Goal: Task Accomplishment & Management: Manage account settings

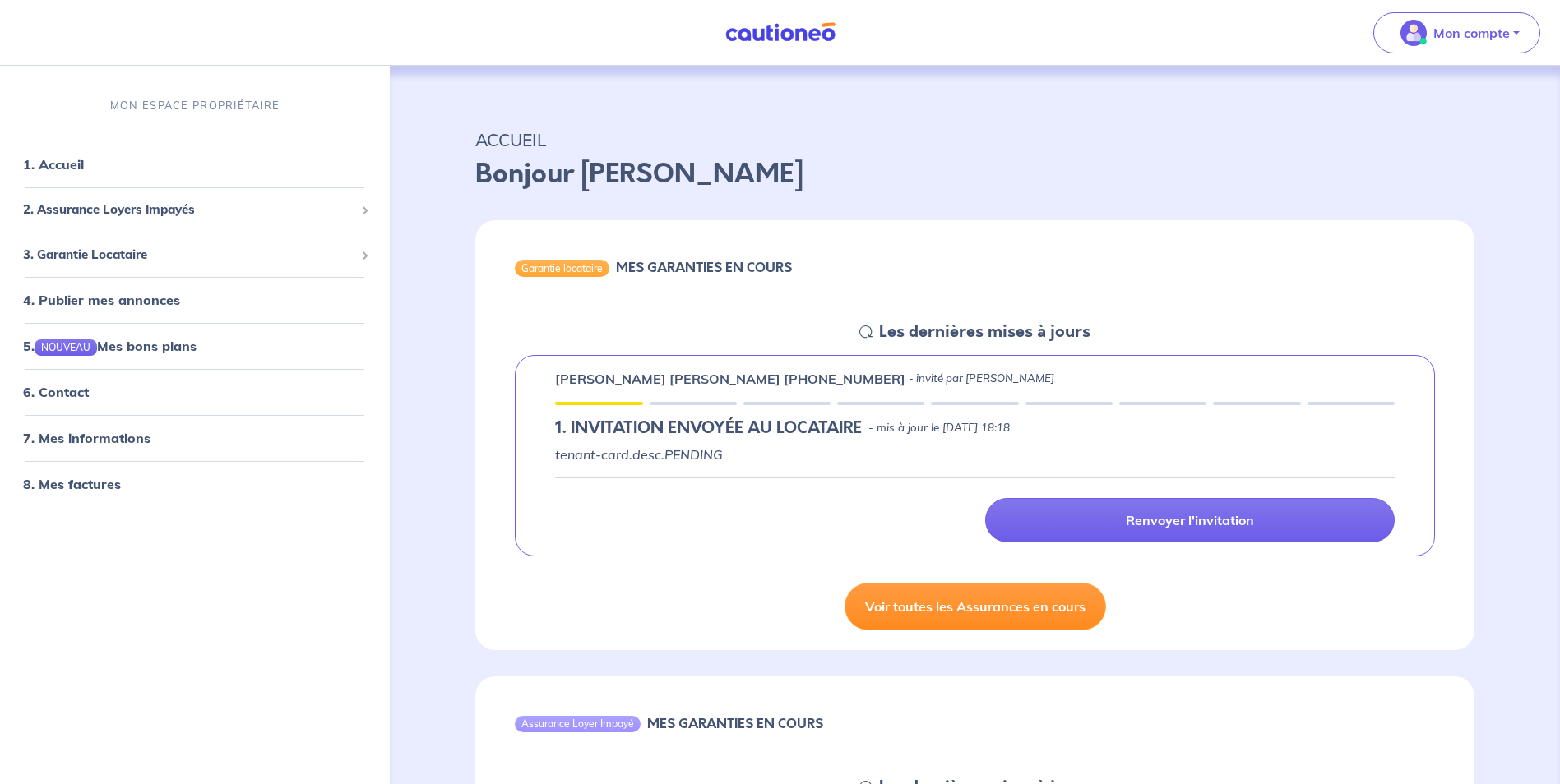
click at [953, 602] on link "Voir toutes les Assurances en cours" at bounding box center [975, 607] width 261 height 48
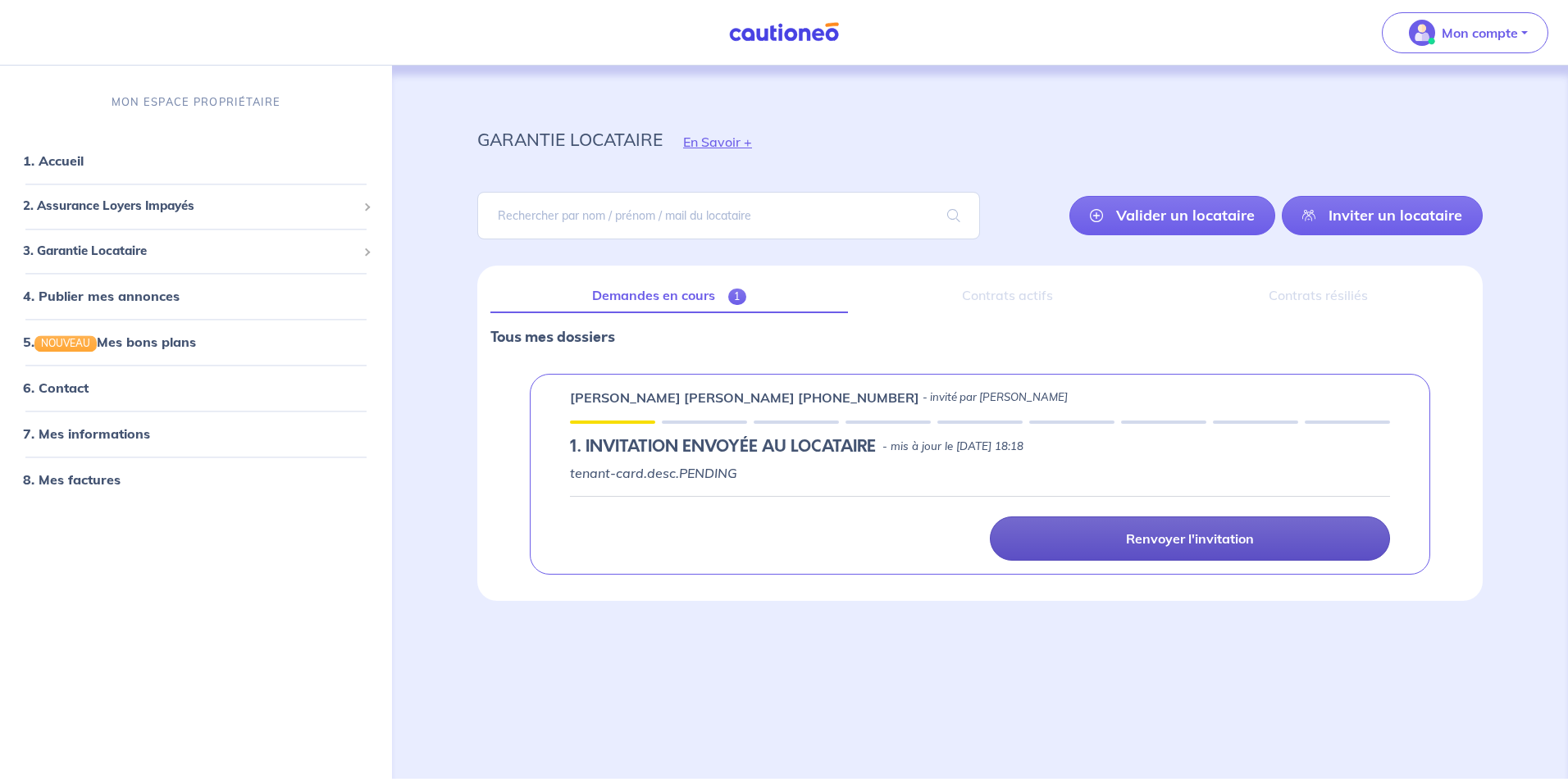
click at [1204, 536] on p "Renvoyer l'invitation" at bounding box center [1189, 539] width 128 height 17
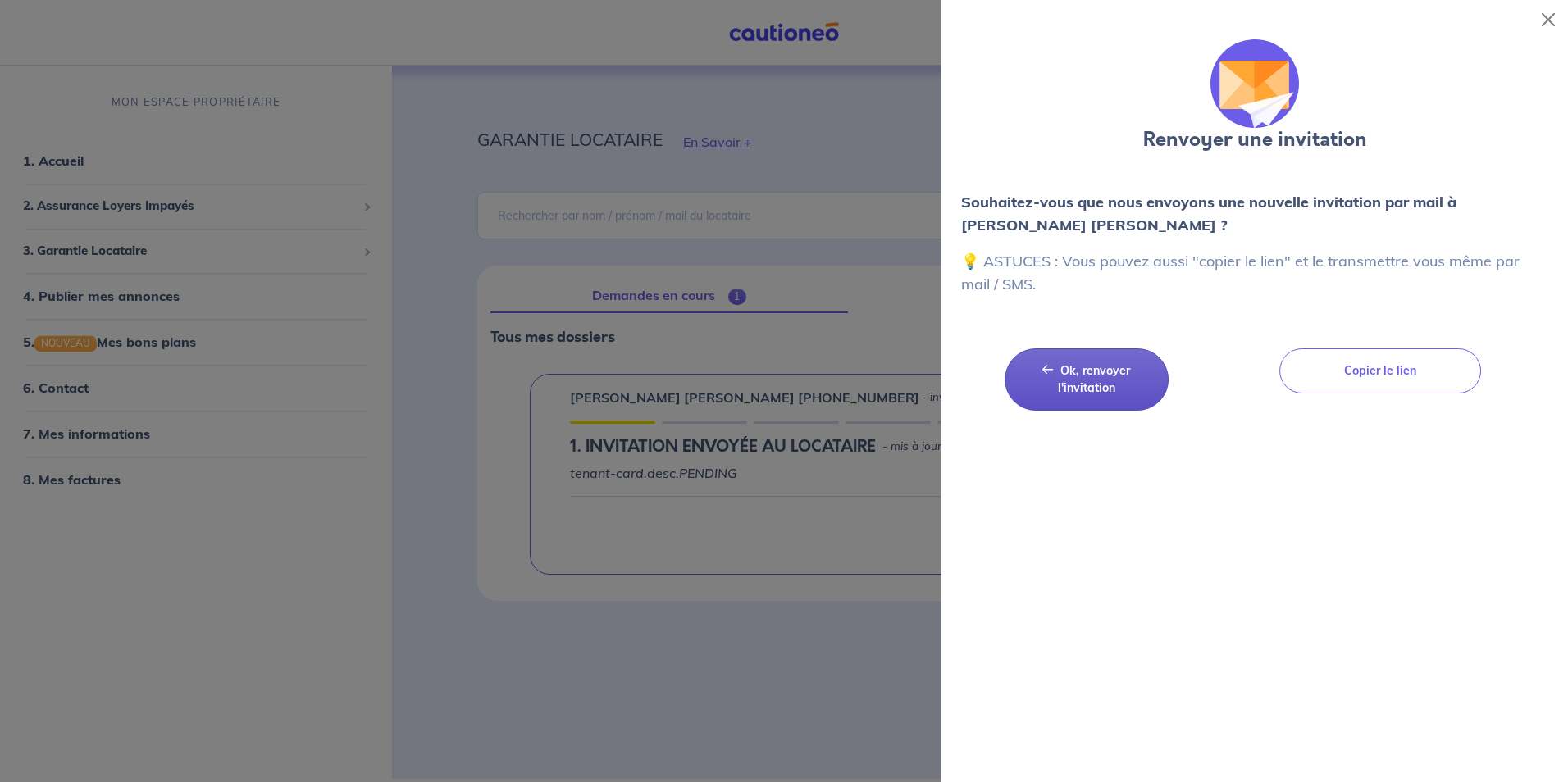
click at [1101, 379] on button "Ok, renvoyer l'invitation Ok, renvoyer l'invitation" at bounding box center [1087, 379] width 164 height 62
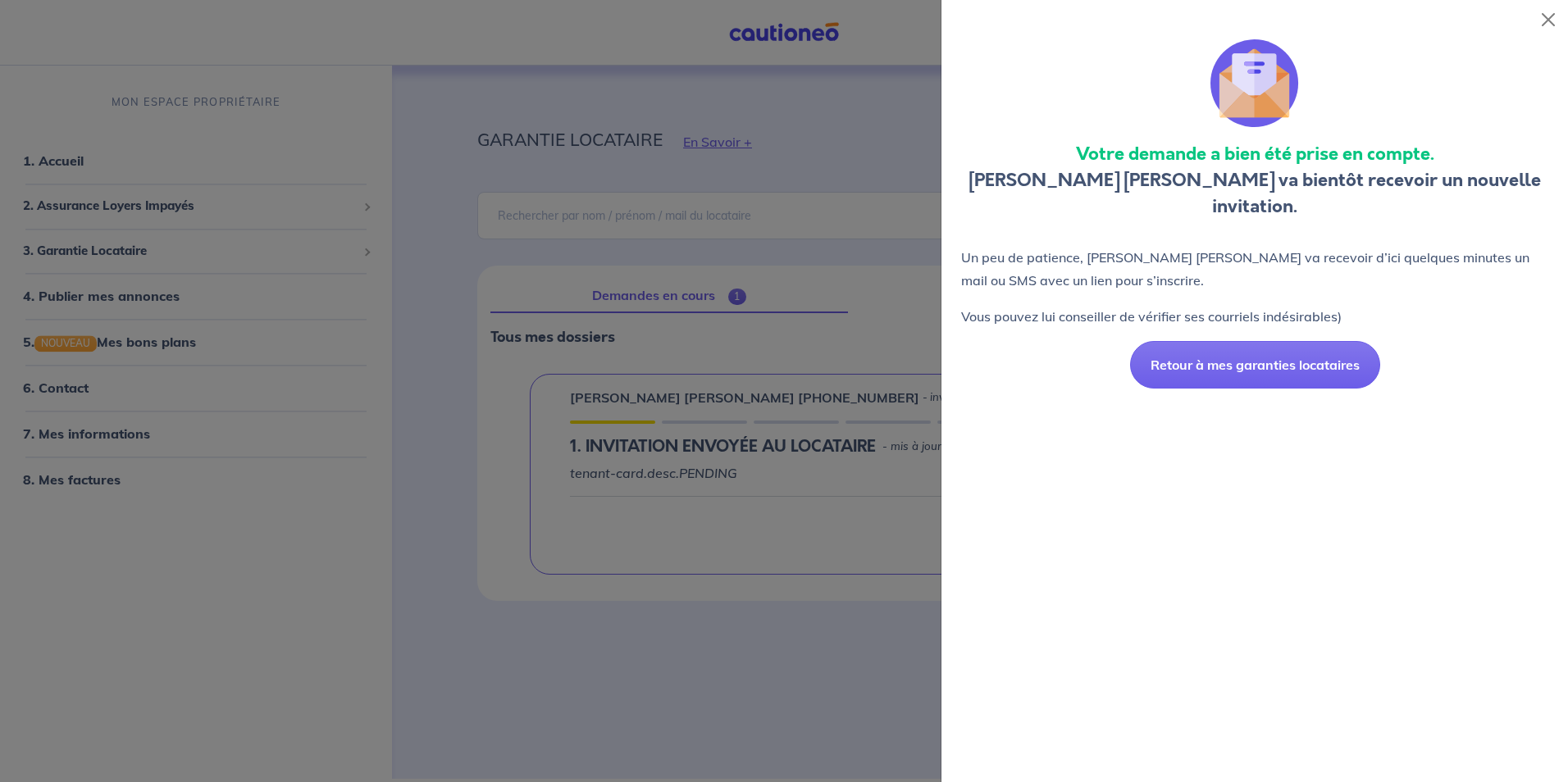
click at [679, 669] on div at bounding box center [784, 391] width 1568 height 782
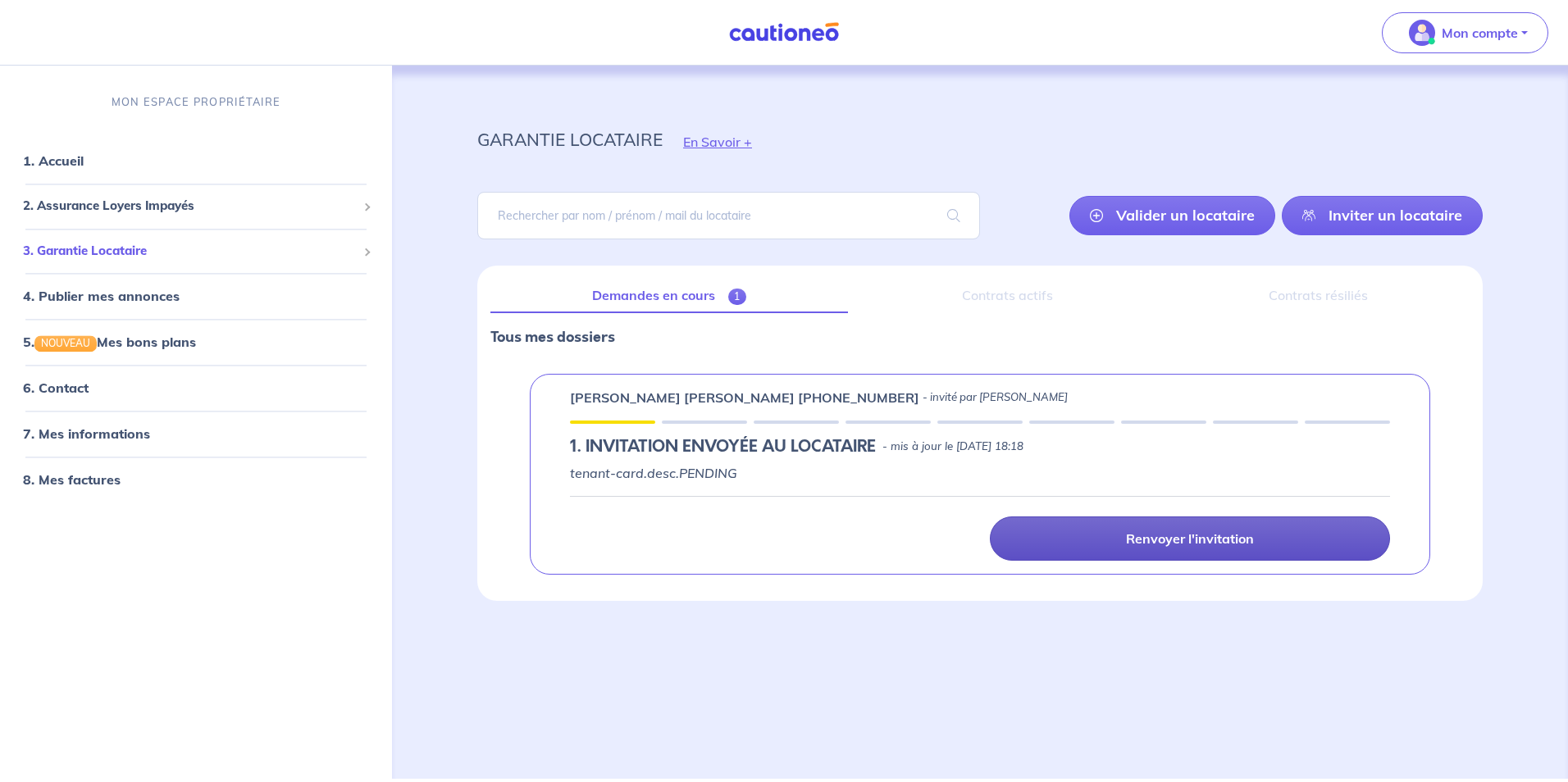
click at [108, 245] on span "3. Garantie Locataire" at bounding box center [189, 251] width 333 height 18
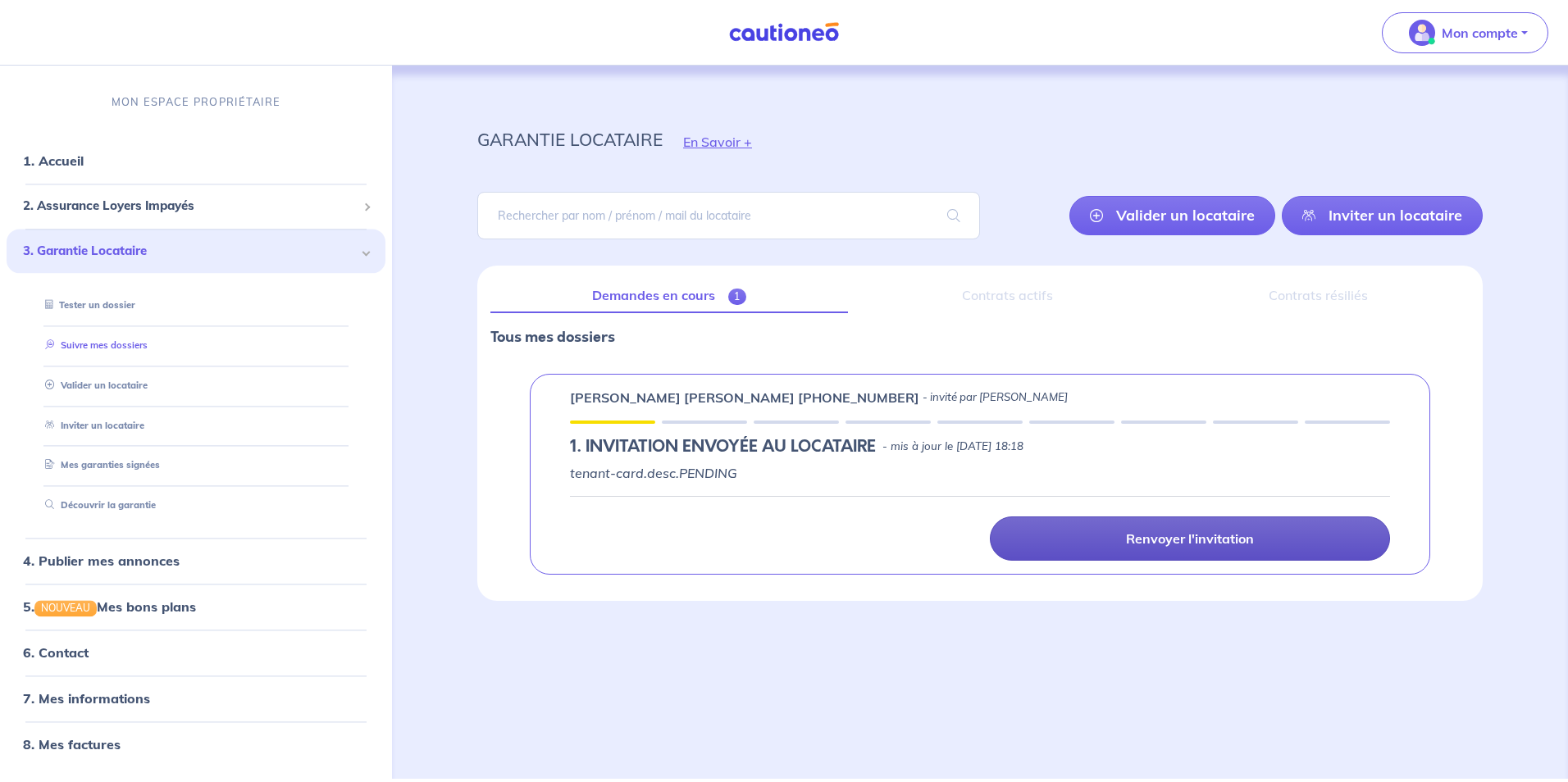
click at [116, 343] on link "Suivre mes dossiers" at bounding box center [93, 345] width 109 height 11
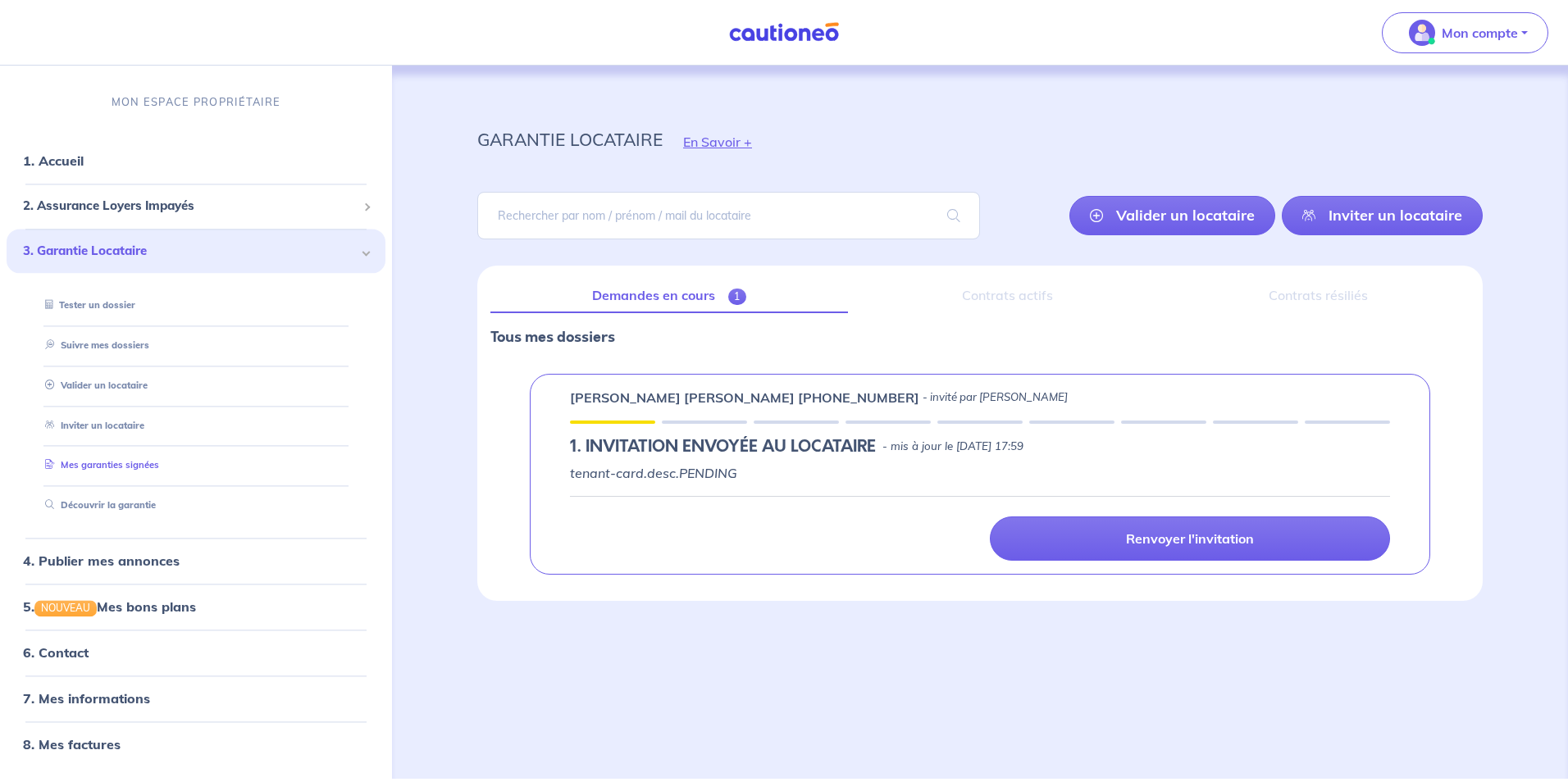
click at [136, 464] on link "Mes garanties signées" at bounding box center [99, 465] width 121 height 11
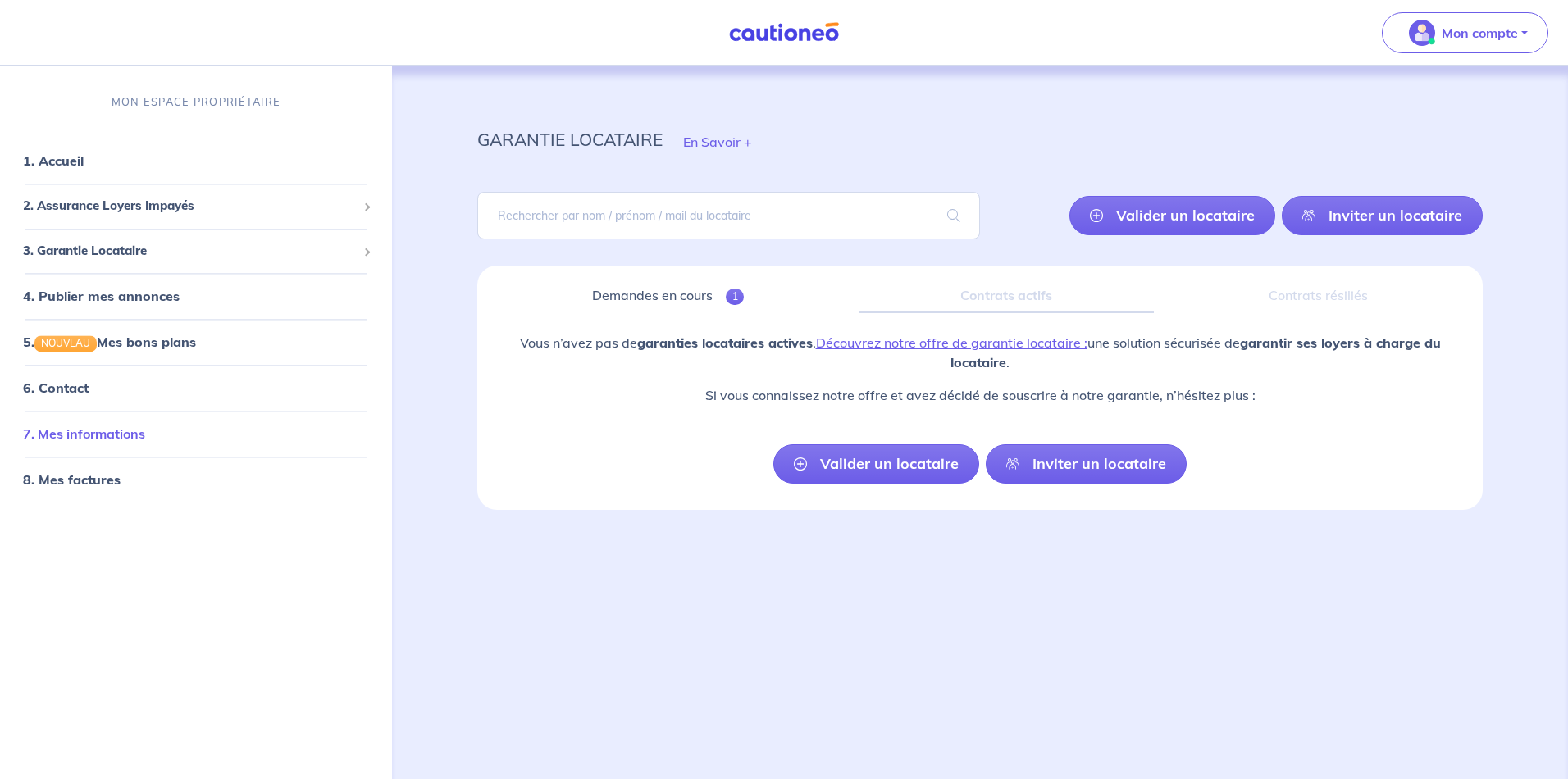
click at [66, 435] on link "7. Mes informations" at bounding box center [84, 435] width 122 height 17
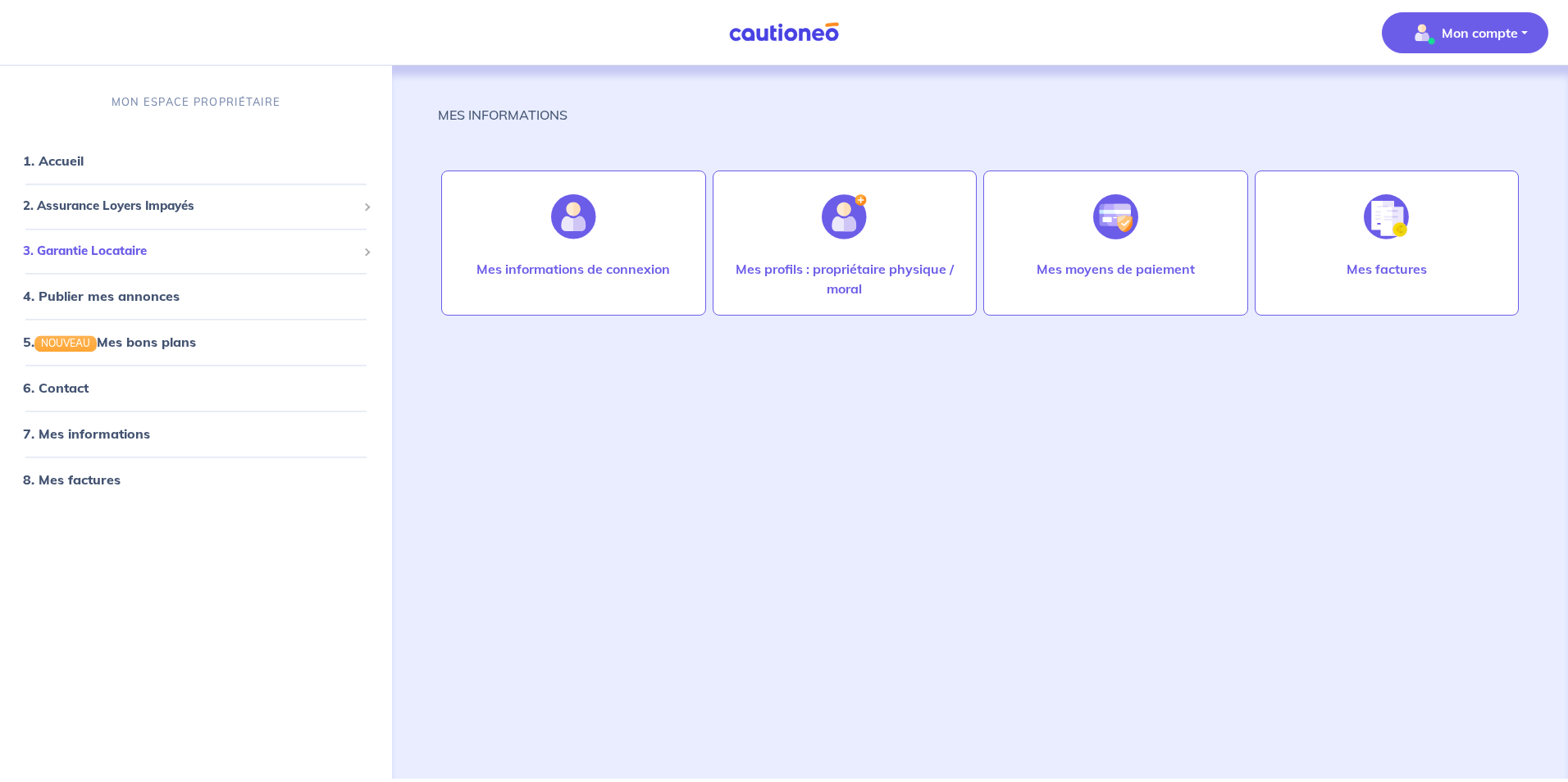
click at [222, 247] on span "3. Garantie Locataire" at bounding box center [189, 251] width 333 height 18
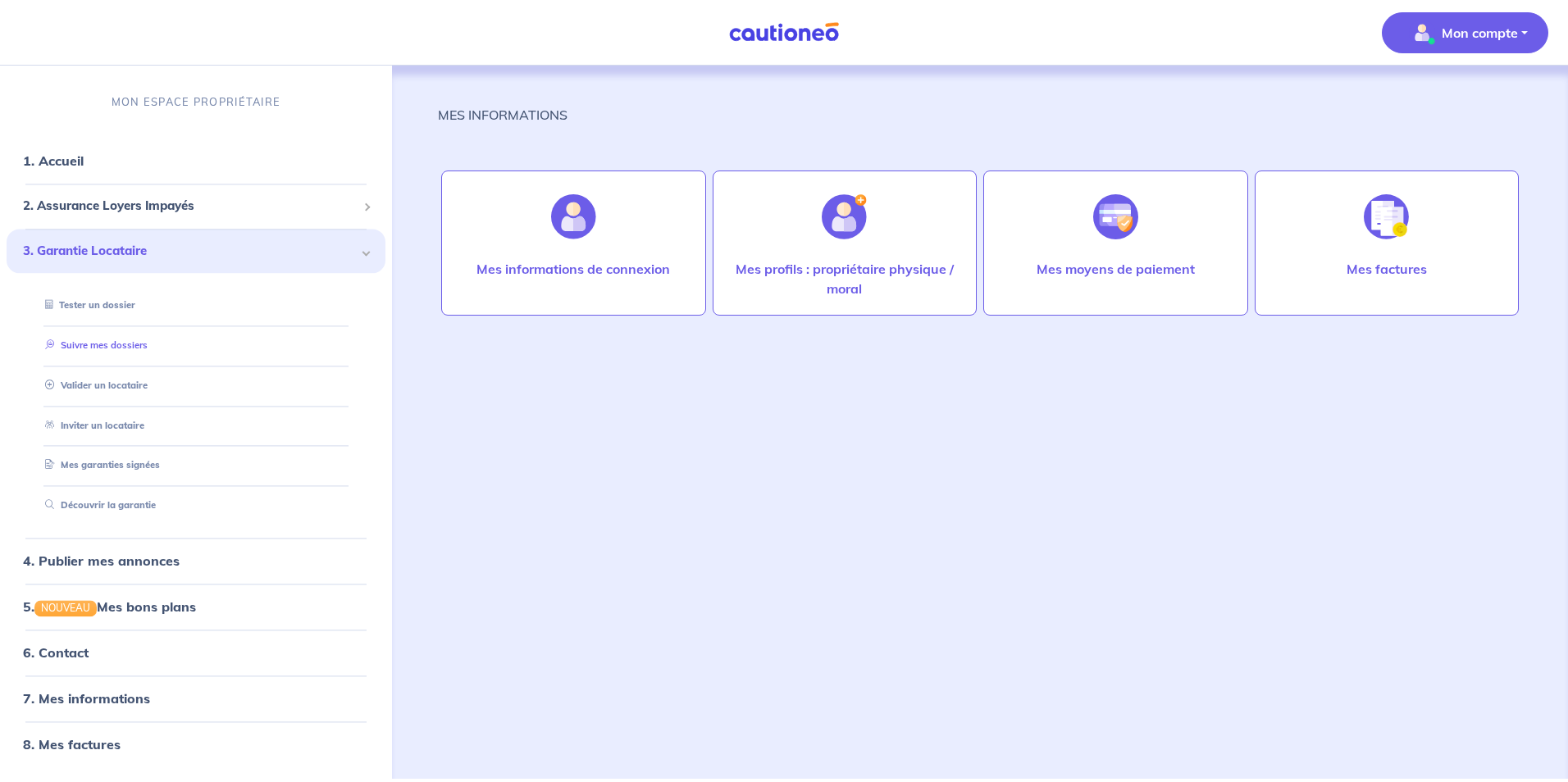
click at [121, 342] on link "Suivre mes dossiers" at bounding box center [93, 345] width 109 height 11
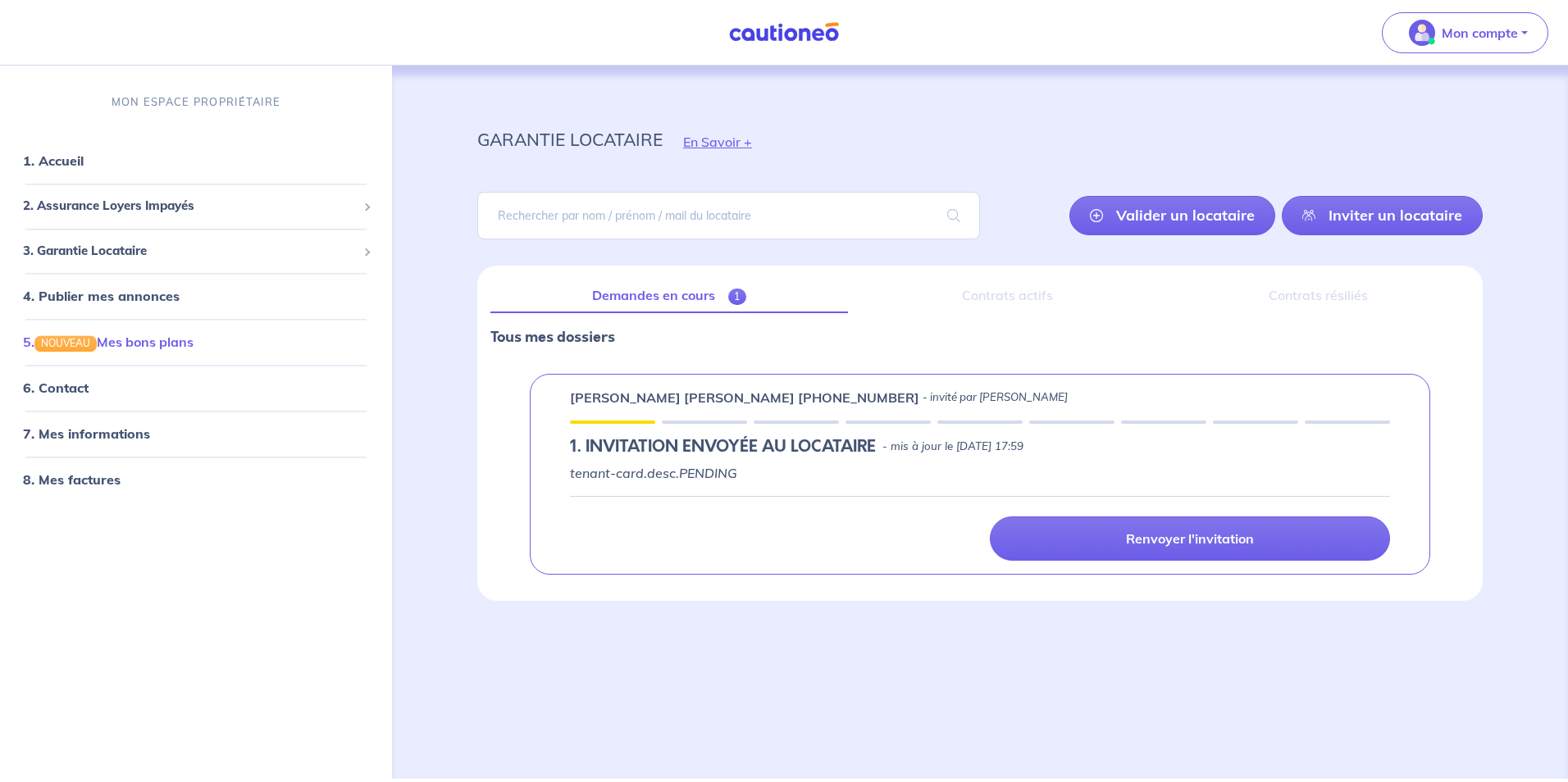
click at [152, 341] on link "5. NOUVEAU Mes bons plans" at bounding box center [108, 343] width 171 height 17
click at [52, 158] on link "1. Accueil" at bounding box center [53, 162] width 60 height 17
